Goal: Task Accomplishment & Management: Use online tool/utility

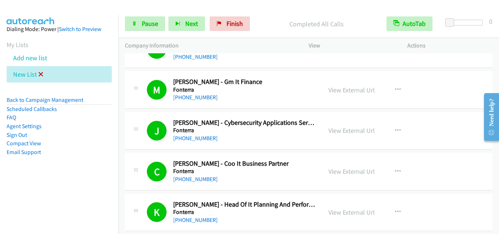
click at [39, 74] on icon at bounding box center [40, 74] width 5 height 5
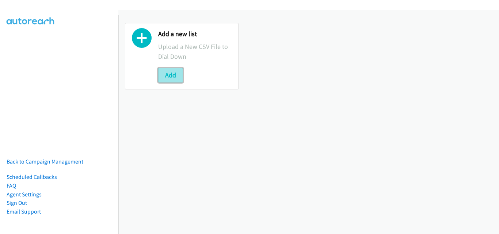
click at [170, 74] on button "Add" at bounding box center [170, 75] width 25 height 15
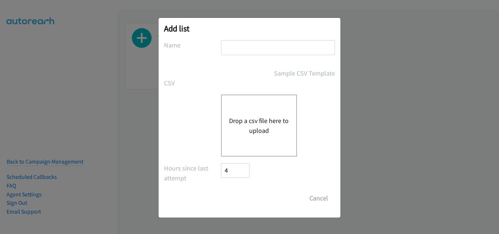
click at [274, 121] on button "Drop a csv file here to upload" at bounding box center [259, 126] width 60 height 20
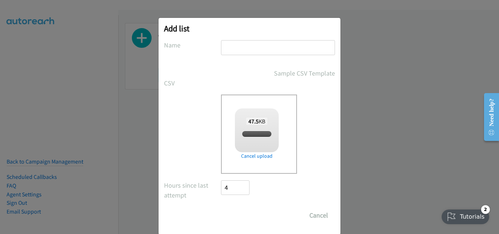
click at [234, 52] on input "text" at bounding box center [278, 47] width 114 height 15
checkbox input "true"
type input "New List"
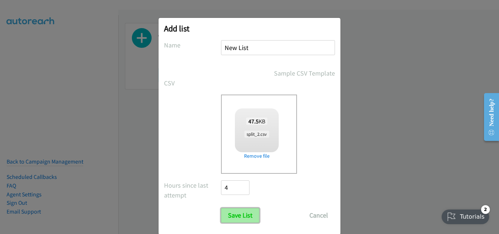
click at [230, 213] on input "Save List" at bounding box center [240, 215] width 38 height 15
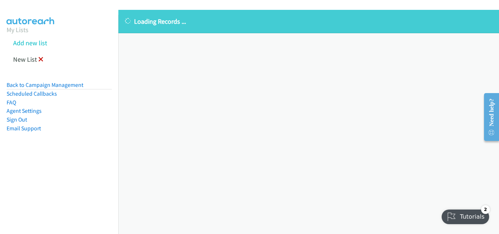
click at [40, 60] on icon at bounding box center [40, 59] width 5 height 5
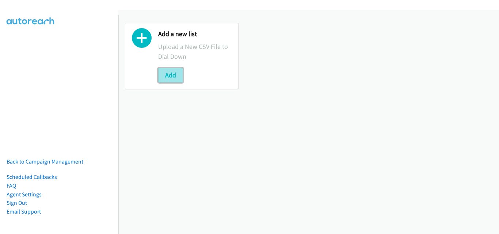
click at [167, 73] on button "Add" at bounding box center [170, 75] width 25 height 15
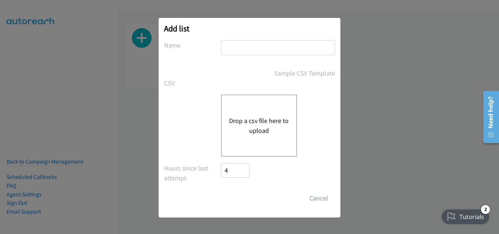
click at [255, 110] on div "Drop a csv file here to upload" at bounding box center [259, 126] width 76 height 62
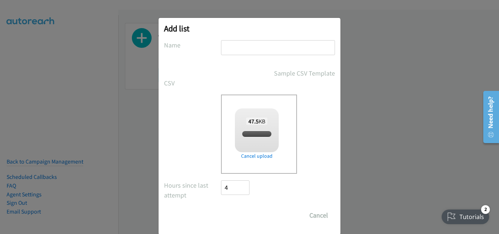
checkbox input "true"
click at [246, 47] on input "text" at bounding box center [278, 47] width 114 height 15
type input "New List"
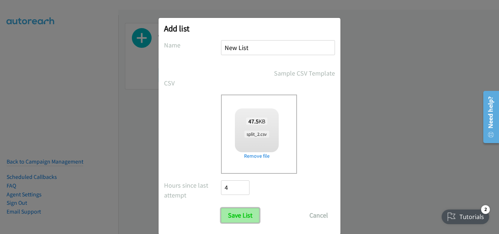
click at [246, 215] on input "Save List" at bounding box center [240, 215] width 38 height 15
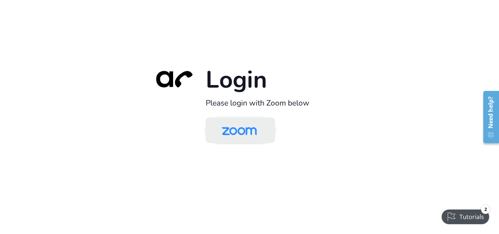
click at [245, 139] on img at bounding box center [239, 131] width 50 height 24
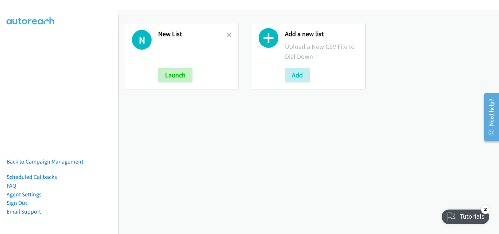
click at [222, 34] on h2 "New List" at bounding box center [192, 34] width 68 height 8
click at [228, 36] on icon at bounding box center [229, 35] width 5 height 5
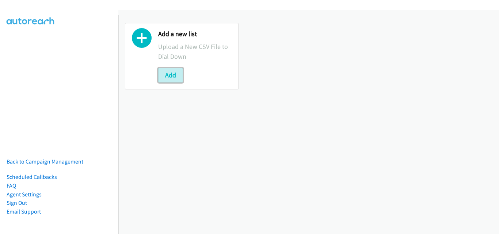
click at [176, 78] on button "Add" at bounding box center [170, 75] width 25 height 15
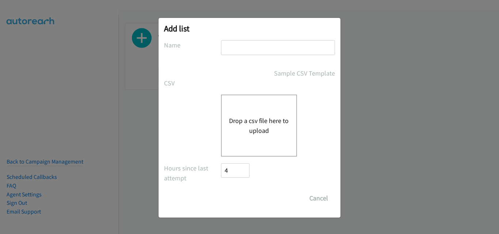
click at [254, 111] on div "Drop a csv file here to upload" at bounding box center [259, 126] width 76 height 62
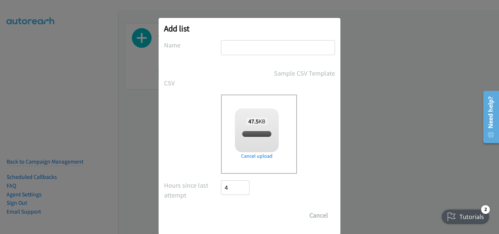
click at [229, 40] on div "Add list No phone fields were returned for that Report or List View Please uplo…" at bounding box center [250, 126] width 182 height 217
click at [230, 43] on input "text" at bounding box center [278, 47] width 114 height 15
checkbox input "true"
type input "New List"
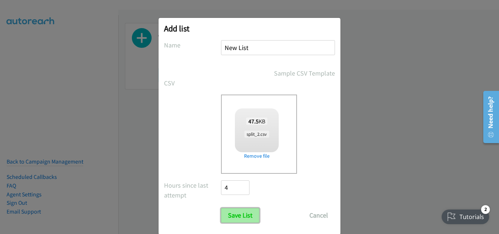
click at [238, 219] on input "Save List" at bounding box center [240, 215] width 38 height 15
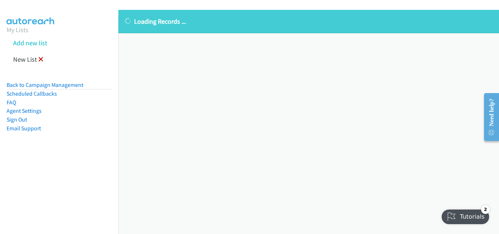
click at [40, 61] on icon at bounding box center [40, 59] width 5 height 5
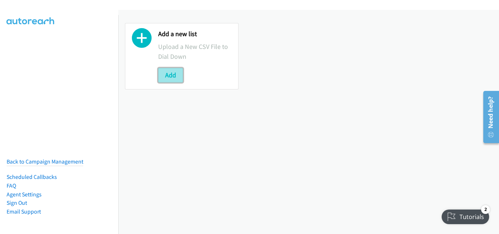
click at [165, 70] on button "Add" at bounding box center [170, 75] width 25 height 15
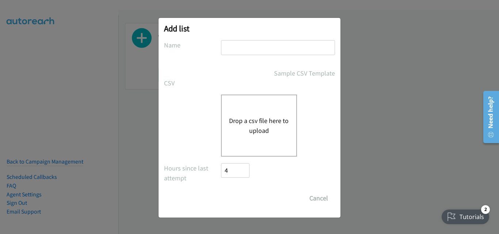
click at [240, 109] on div "Drop a csv file here to upload" at bounding box center [259, 126] width 76 height 62
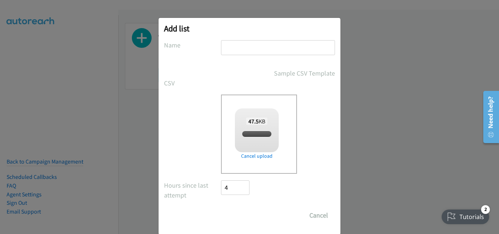
drag, startPoint x: 228, startPoint y: 46, endPoint x: 233, endPoint y: 50, distance: 6.3
click at [228, 47] on input "text" at bounding box center [278, 47] width 114 height 15
checkbox input "true"
type input "New List"
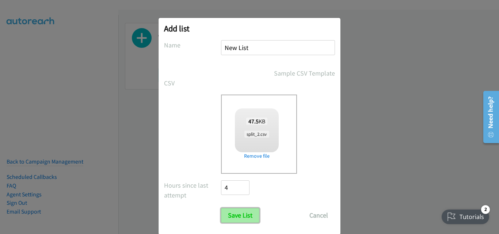
click at [228, 215] on input "Save List" at bounding box center [240, 215] width 38 height 15
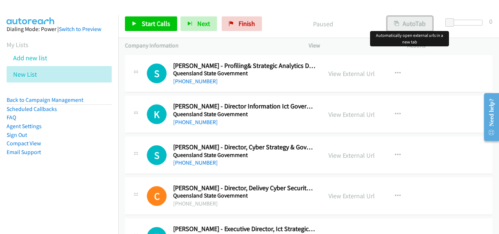
click at [402, 30] on button "AutoTab" at bounding box center [409, 23] width 45 height 15
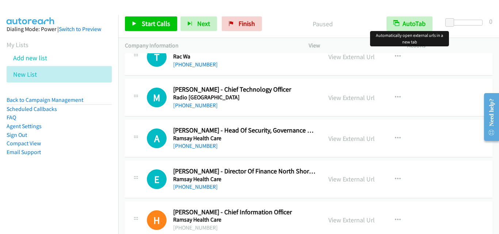
scroll to position [439, 0]
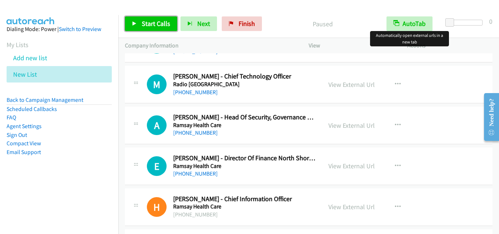
click at [169, 29] on link "Start Calls" at bounding box center [151, 23] width 52 height 15
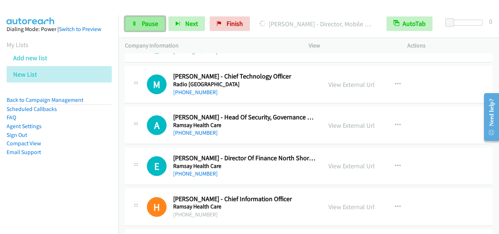
click at [148, 21] on span "Pause" at bounding box center [150, 23] width 16 height 8
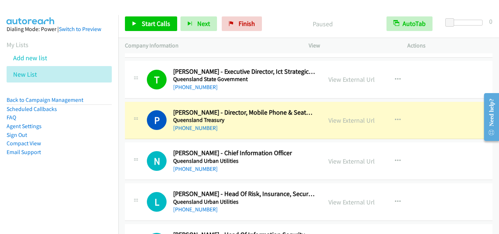
scroll to position [110, 0]
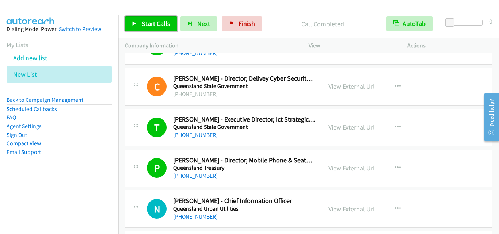
click at [156, 30] on link "Start Calls" at bounding box center [151, 23] width 52 height 15
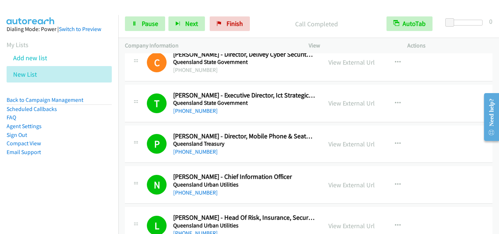
scroll to position [146, 0]
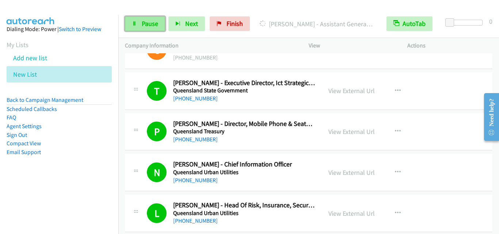
click at [157, 27] on span "Pause" at bounding box center [150, 23] width 16 height 8
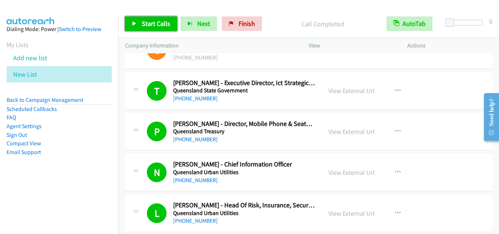
click at [135, 24] on icon at bounding box center [134, 24] width 5 height 5
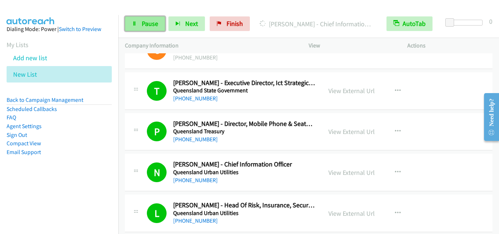
click at [132, 20] on link "Pause" at bounding box center [145, 23] width 40 height 15
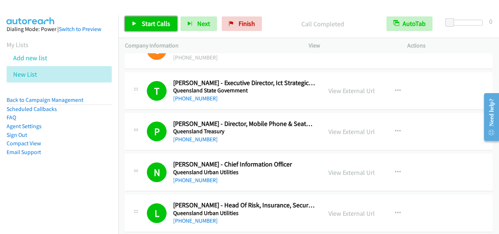
click at [155, 24] on span "Start Calls" at bounding box center [156, 23] width 29 height 8
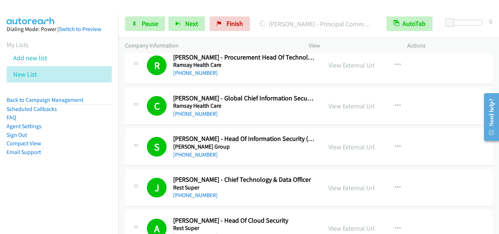
scroll to position [768, 0]
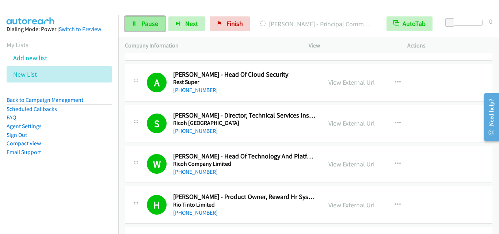
click at [147, 24] on span "Pause" at bounding box center [150, 23] width 16 height 8
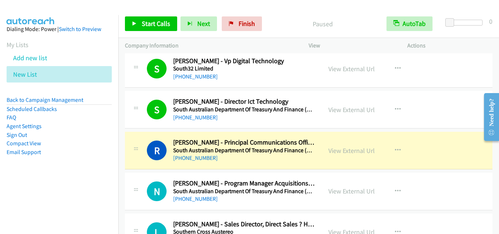
scroll to position [2193, 0]
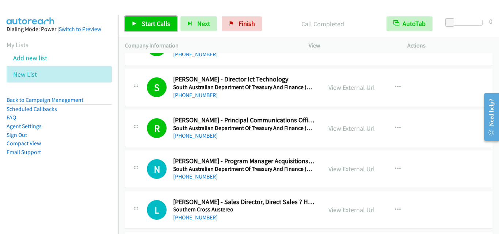
click at [156, 18] on link "Start Calls" at bounding box center [151, 23] width 52 height 15
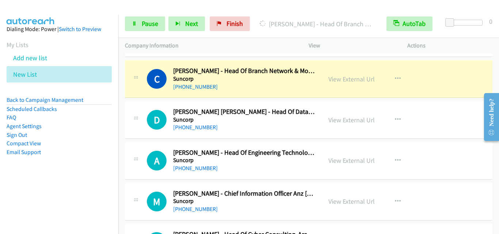
scroll to position [3948, 0]
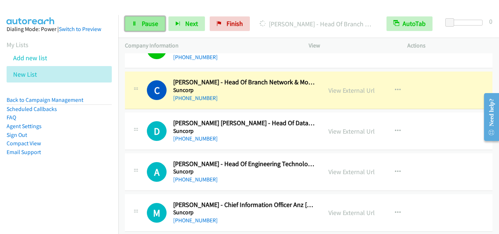
click at [159, 23] on link "Pause" at bounding box center [145, 23] width 40 height 15
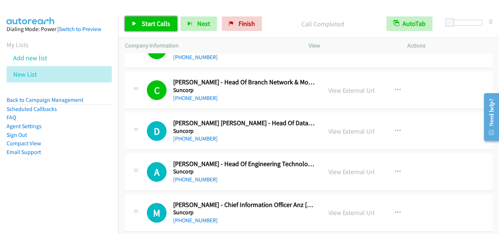
click at [150, 23] on span "Start Calls" at bounding box center [156, 23] width 29 height 8
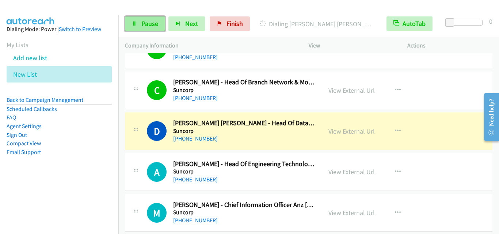
click at [140, 21] on link "Pause" at bounding box center [145, 23] width 40 height 15
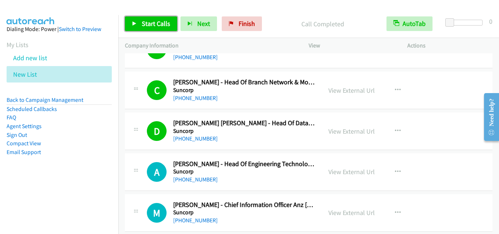
click at [163, 27] on span "Start Calls" at bounding box center [156, 23] width 29 height 8
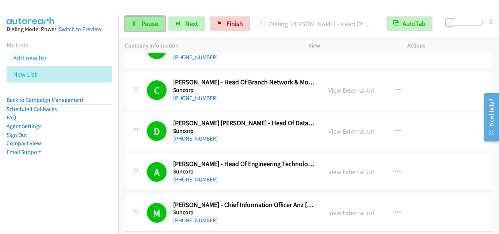
click at [135, 22] on icon at bounding box center [134, 24] width 5 height 5
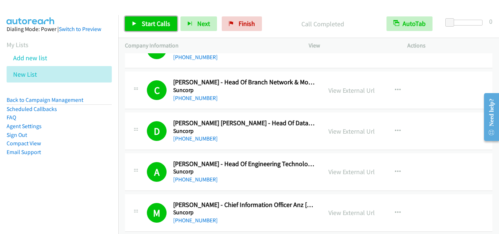
click at [160, 18] on link "Start Calls" at bounding box center [151, 23] width 52 height 15
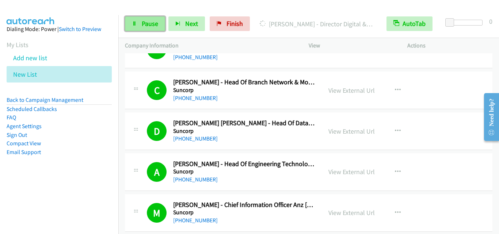
click at [140, 20] on link "Pause" at bounding box center [145, 23] width 40 height 15
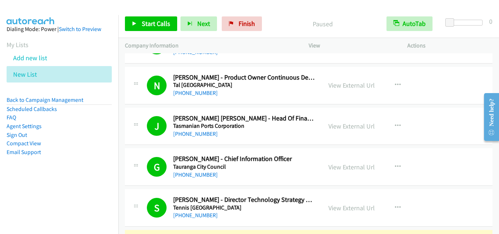
scroll to position [5922, 0]
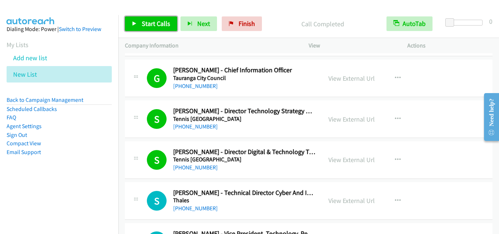
click at [159, 19] on span "Start Calls" at bounding box center [156, 23] width 29 height 8
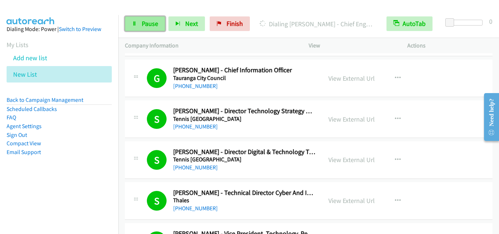
click at [145, 22] on span "Pause" at bounding box center [150, 23] width 16 height 8
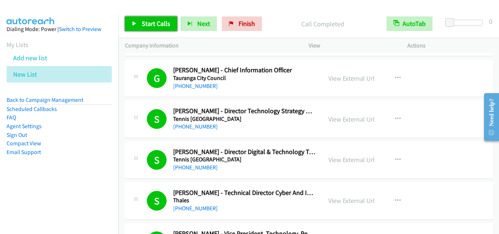
click at [165, 25] on span "Start Calls" at bounding box center [156, 23] width 29 height 8
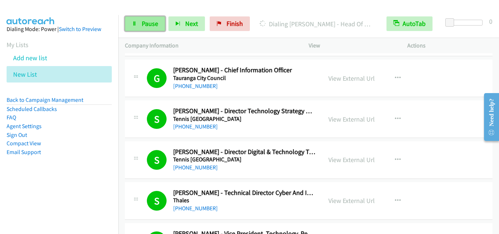
click at [147, 26] on span "Pause" at bounding box center [150, 23] width 16 height 8
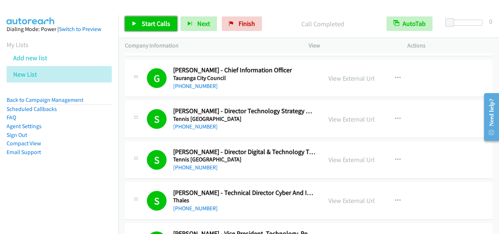
click at [147, 27] on span "Start Calls" at bounding box center [156, 23] width 29 height 8
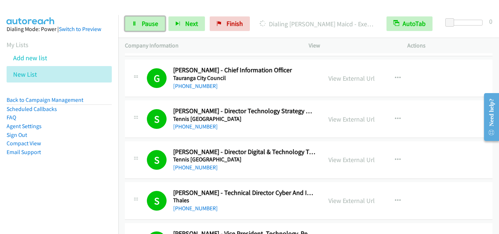
drag, startPoint x: 157, startPoint y: 23, endPoint x: 269, endPoint y: 41, distance: 113.6
click at [157, 22] on span "Pause" at bounding box center [150, 23] width 16 height 8
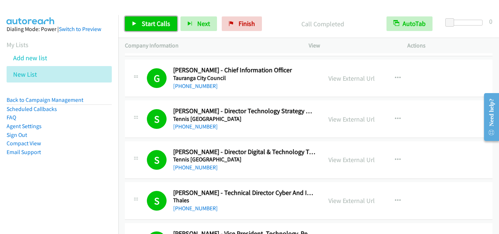
click at [165, 23] on span "Start Calls" at bounding box center [156, 23] width 29 height 8
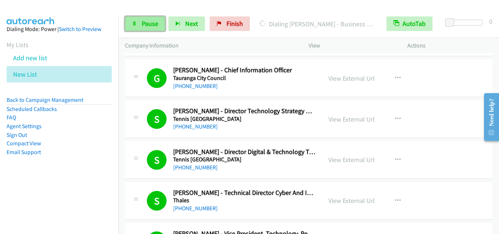
click at [152, 28] on link "Pause" at bounding box center [145, 23] width 40 height 15
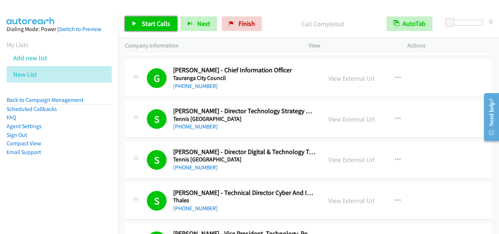
click at [148, 23] on span "Start Calls" at bounding box center [156, 23] width 29 height 8
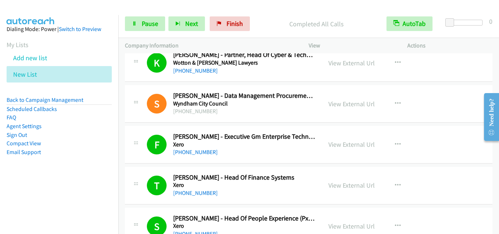
scroll to position [8983, 0]
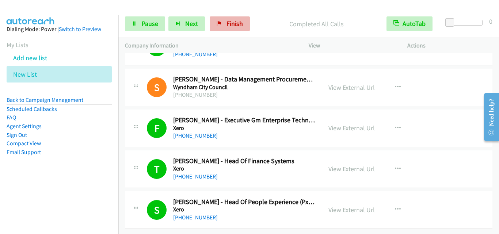
drag, startPoint x: 229, startPoint y: 33, endPoint x: 228, endPoint y: 30, distance: 3.7
click at [228, 30] on div "Start Calls Pause Next Finish Completed All Calls AutoTab AutoTab 0" at bounding box center [308, 24] width 381 height 28
click at [227, 27] on span "Finish" at bounding box center [235, 23] width 16 height 8
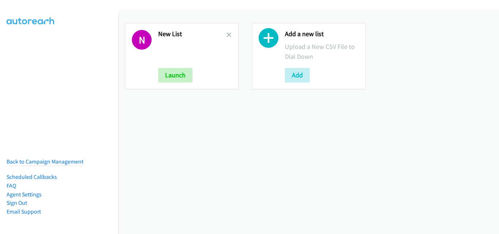
click at [231, 36] on div "N New List Launch" at bounding box center [182, 56] width 114 height 67
click at [229, 35] on icon at bounding box center [229, 35] width 5 height 5
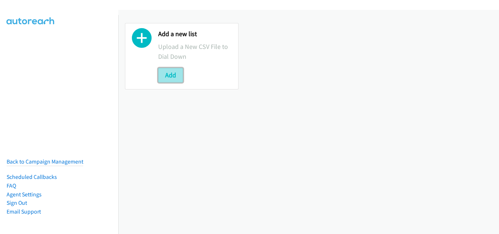
click at [178, 74] on button "Add" at bounding box center [170, 75] width 25 height 15
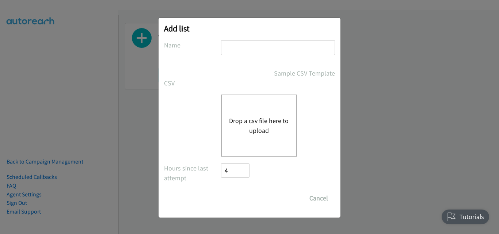
click at [229, 123] on button "Drop a csv file here to upload" at bounding box center [259, 126] width 60 height 20
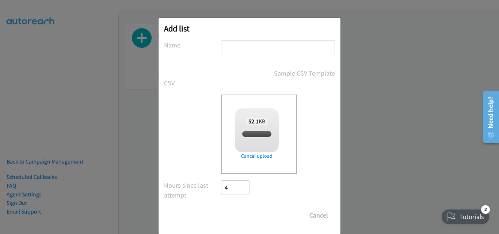
checkbox input "true"
click at [256, 46] on input "text" at bounding box center [278, 47] width 114 height 15
type input "New List"
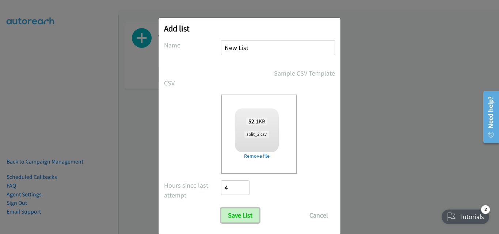
drag, startPoint x: 251, startPoint y: 221, endPoint x: 248, endPoint y: 226, distance: 5.9
click at [251, 221] on input "Save List" at bounding box center [240, 215] width 38 height 15
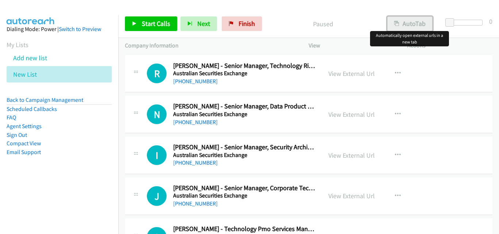
click at [421, 21] on button "AutoTab" at bounding box center [409, 23] width 45 height 15
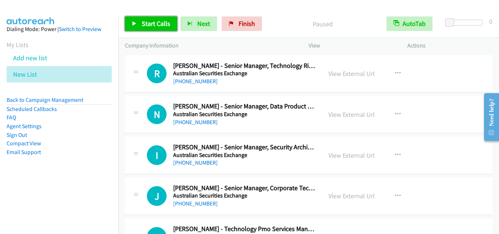
click at [156, 26] on span "Start Calls" at bounding box center [156, 23] width 29 height 8
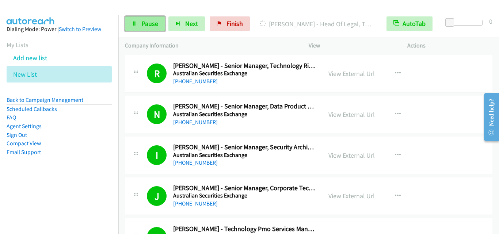
click at [147, 23] on span "Pause" at bounding box center [150, 23] width 16 height 8
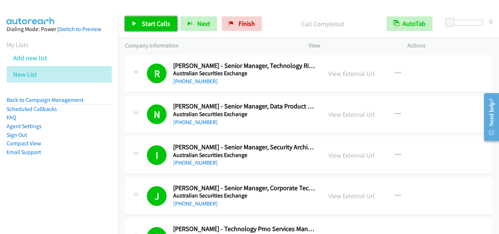
drag, startPoint x: 158, startPoint y: 29, endPoint x: 164, endPoint y: 29, distance: 5.5
click at [158, 27] on link "Start Calls" at bounding box center [151, 23] width 52 height 15
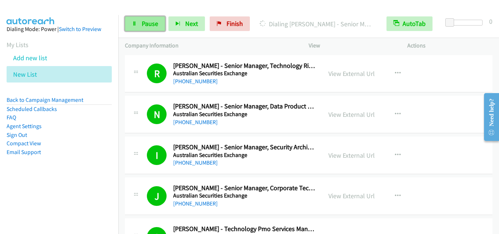
click at [154, 22] on span "Pause" at bounding box center [150, 23] width 16 height 8
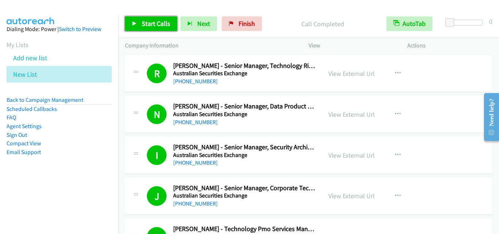
click at [168, 25] on span "Start Calls" at bounding box center [156, 23] width 29 height 8
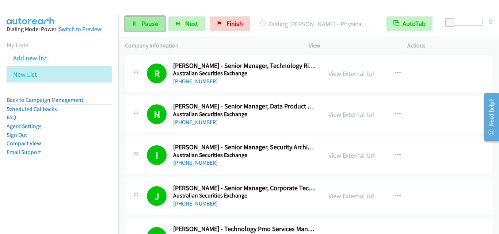
drag, startPoint x: 147, startPoint y: 20, endPoint x: 152, endPoint y: 21, distance: 4.8
click at [148, 20] on span "Pause" at bounding box center [150, 23] width 16 height 8
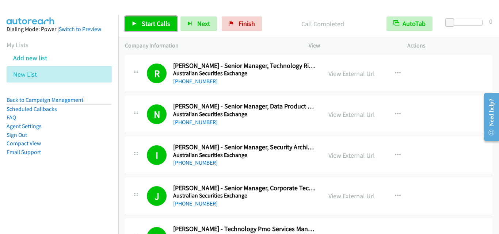
click at [162, 22] on span "Start Calls" at bounding box center [156, 23] width 29 height 8
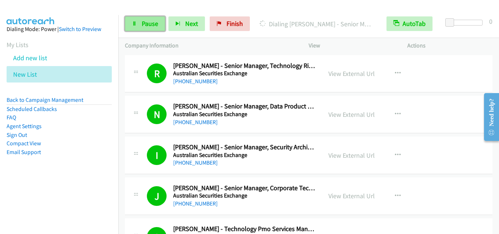
click at [148, 21] on span "Pause" at bounding box center [150, 23] width 16 height 8
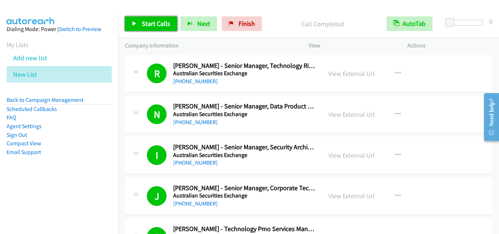
click at [154, 24] on span "Start Calls" at bounding box center [156, 23] width 29 height 8
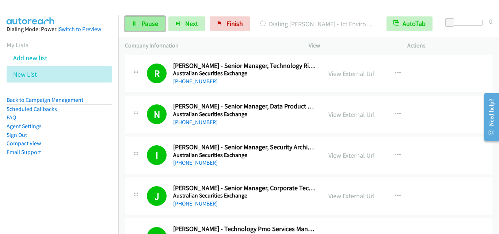
click at [141, 19] on link "Pause" at bounding box center [145, 23] width 40 height 15
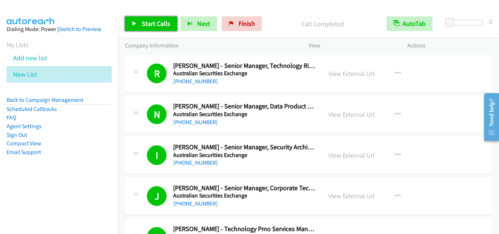
click at [155, 30] on link "Start Calls" at bounding box center [151, 23] width 52 height 15
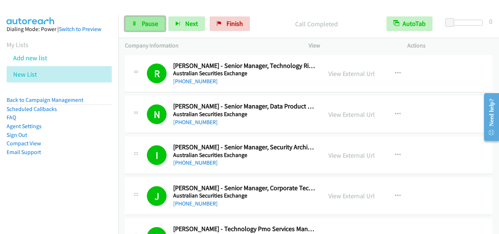
click at [142, 25] on span "Pause" at bounding box center [150, 23] width 16 height 8
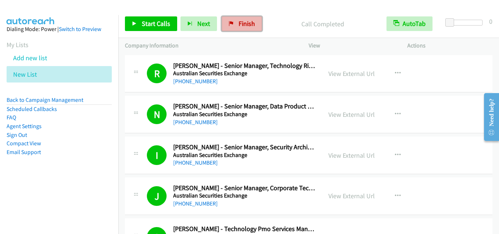
click at [247, 25] on span "Finish" at bounding box center [247, 23] width 16 height 8
